Goal: Information Seeking & Learning: Understand process/instructions

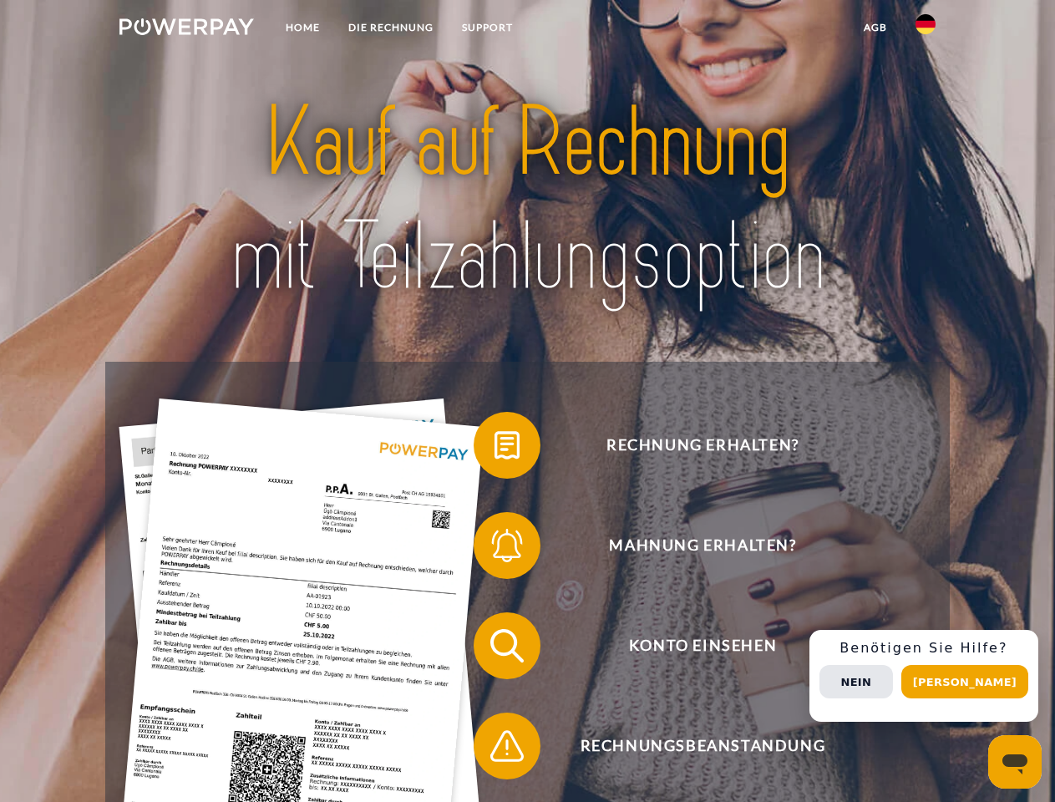
click at [186, 29] on img at bounding box center [187, 26] width 135 height 17
click at [926, 29] on img at bounding box center [926, 24] width 20 height 20
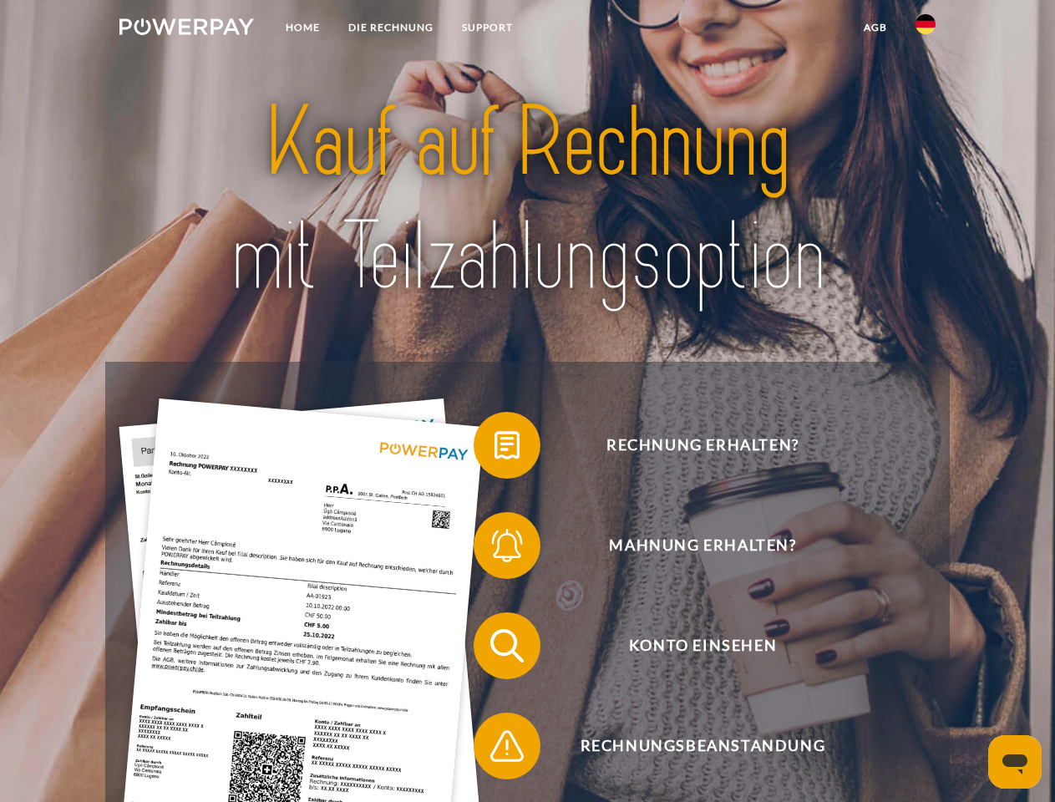
click at [875, 28] on link "agb" at bounding box center [876, 28] width 52 height 30
click at [495, 449] on span at bounding box center [482, 446] width 84 height 84
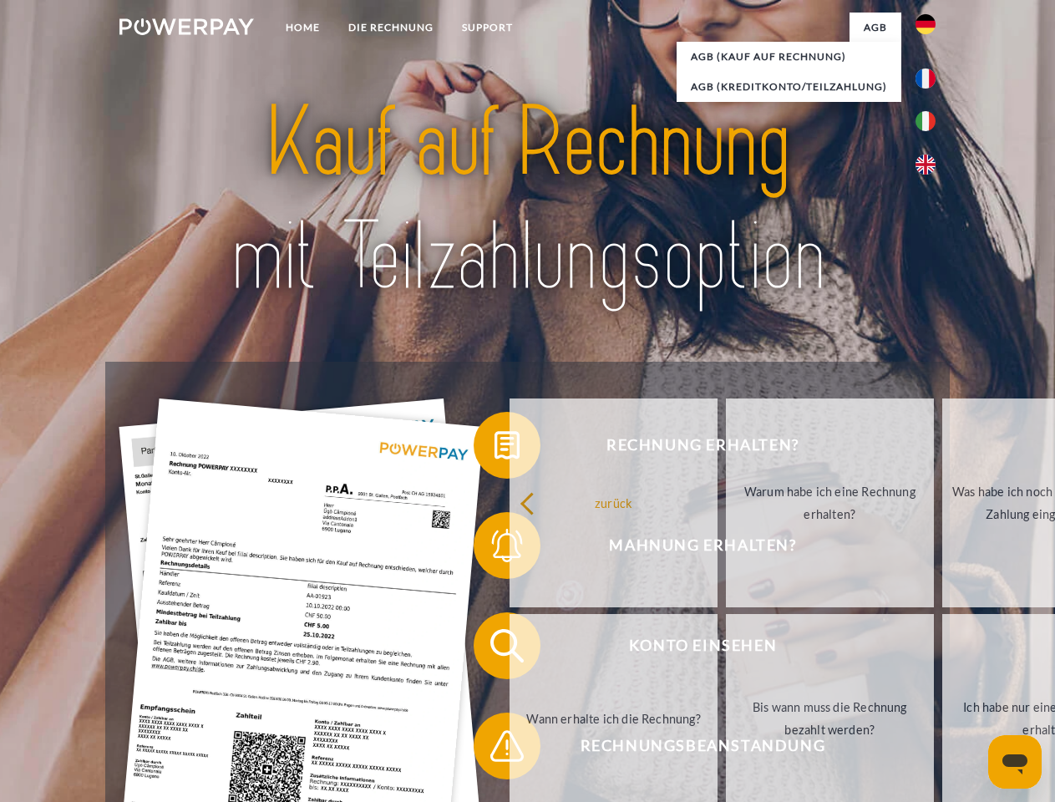
click at [495, 549] on div "Rechnung erhalten? Mahnung erhalten? Konto einsehen" at bounding box center [527, 696] width 844 height 669
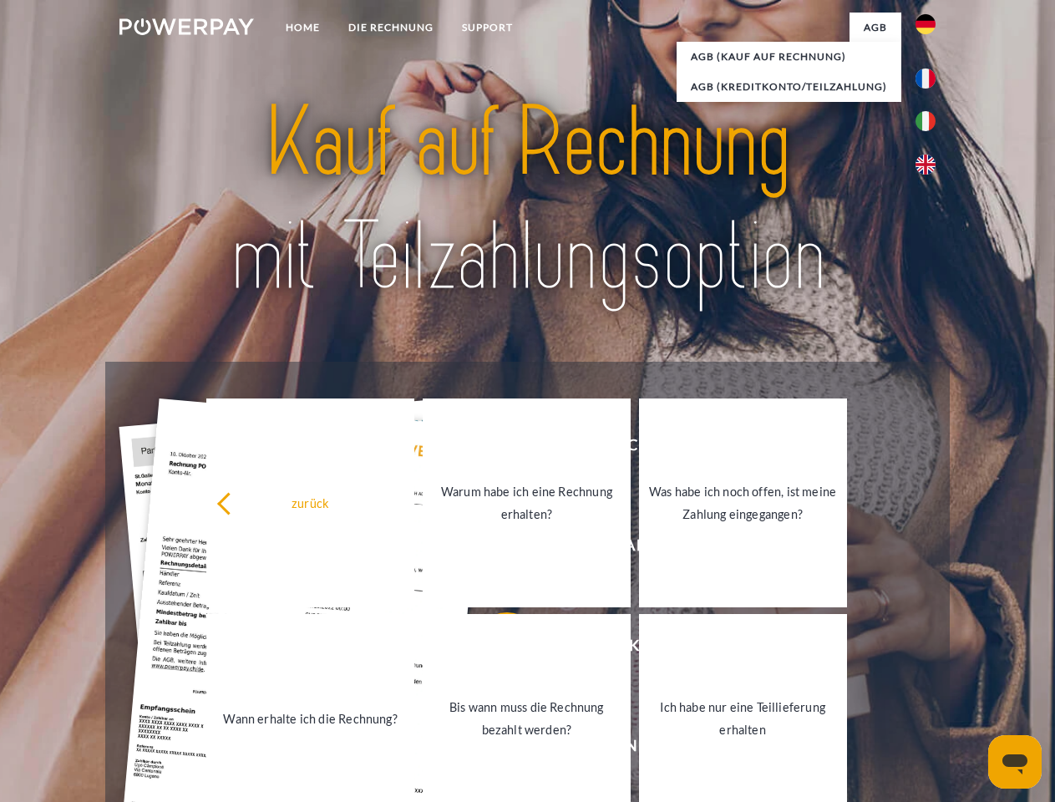
click at [495, 649] on link "Bis wann muss die Rechnung bezahlt werden?" at bounding box center [527, 718] width 208 height 209
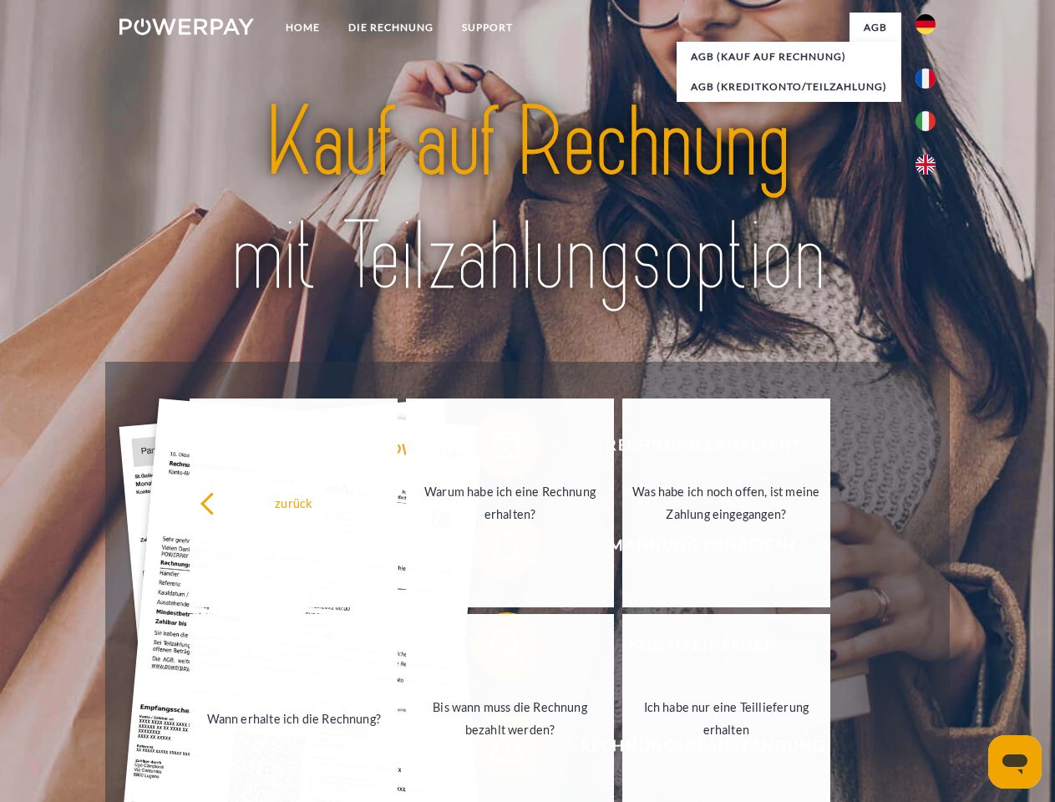
click at [495, 750] on span at bounding box center [482, 746] width 84 height 84
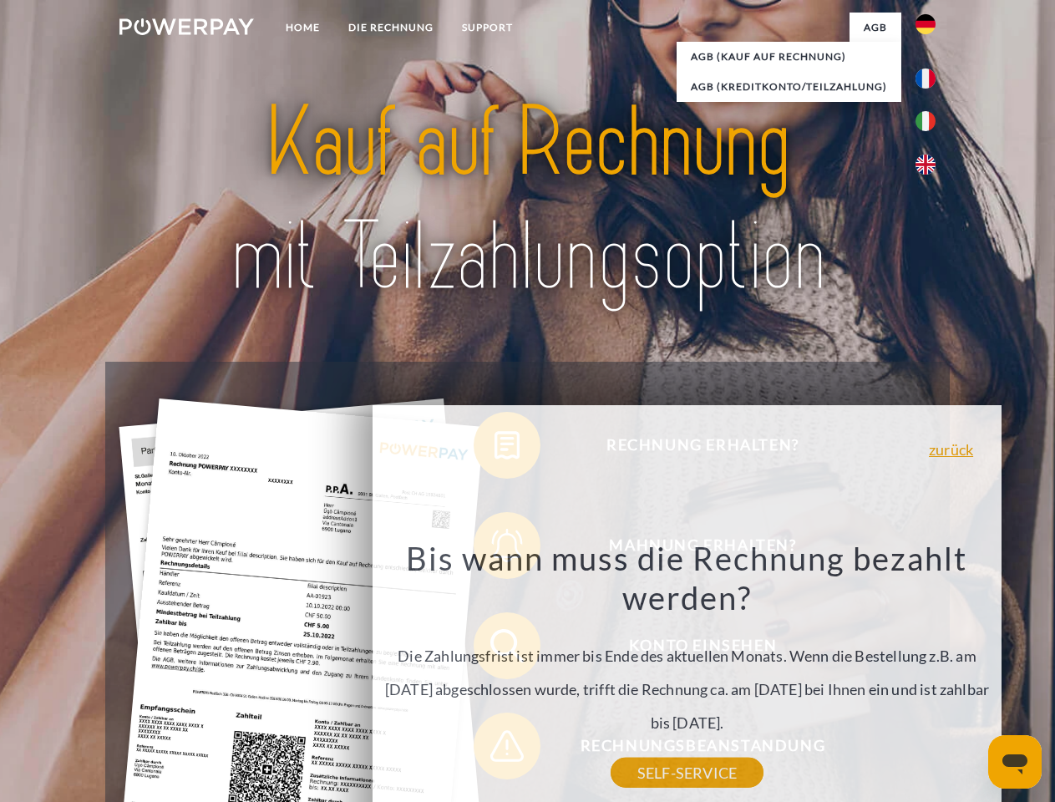
click at [930, 676] on div "Rechnung erhalten? Mahnung erhalten? Konto einsehen" at bounding box center [527, 696] width 844 height 669
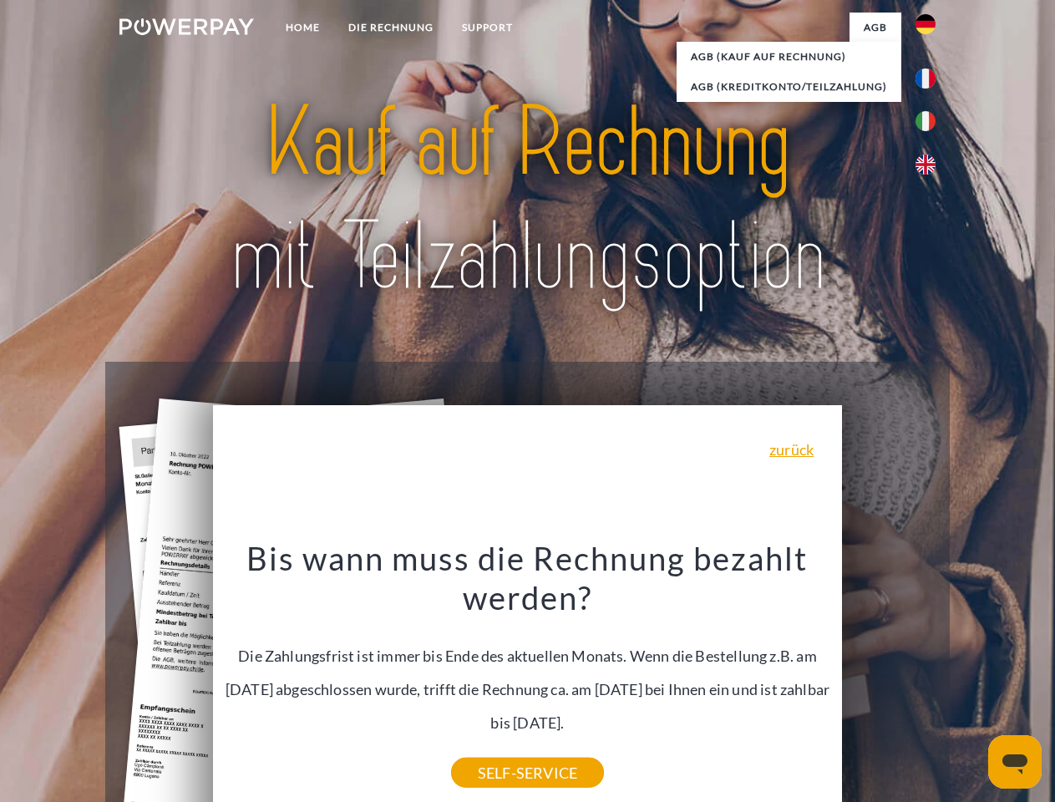
click at [889, 679] on span "Konto einsehen" at bounding box center [702, 646] width 409 height 67
click at [971, 682] on header "Home DIE RECHNUNG SUPPORT" at bounding box center [527, 577] width 1055 height 1154
